Goal: Task Accomplishment & Management: Manage account settings

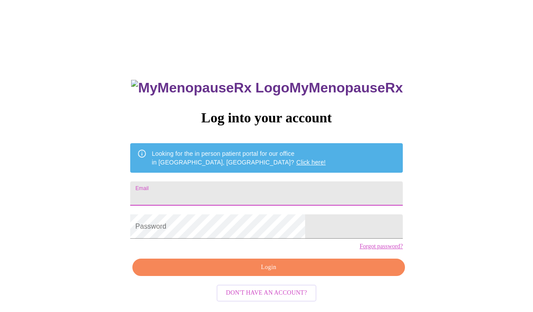
click at [210, 192] on input "Email" at bounding box center [266, 194] width 273 height 24
type input "[PERSON_NAME][EMAIL_ADDRESS][PERSON_NAME][DOMAIN_NAME]"
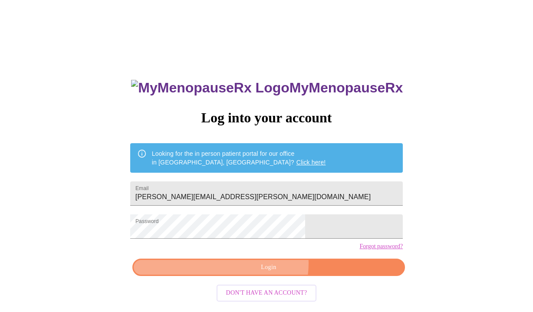
click at [265, 273] on span "Login" at bounding box center [268, 267] width 253 height 11
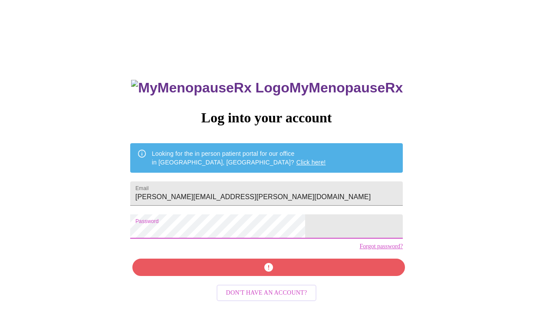
click at [152, 215] on div "MyMenopauseRx Log into your account Looking for the in person patient portal fo…" at bounding box center [266, 190] width 526 height 375
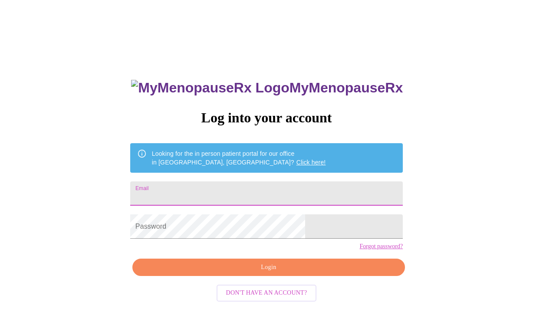
click at [195, 190] on input "Email" at bounding box center [266, 194] width 273 height 24
type input "jenny.mcneela@gmail.com"
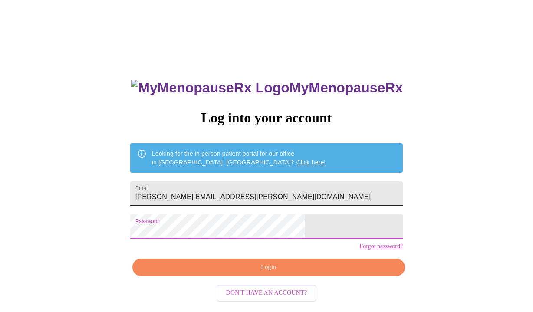
click at [274, 193] on input "jenny.mcneela@gmail.com" at bounding box center [266, 194] width 273 height 24
